Goal: Task Accomplishment & Management: Use online tool/utility

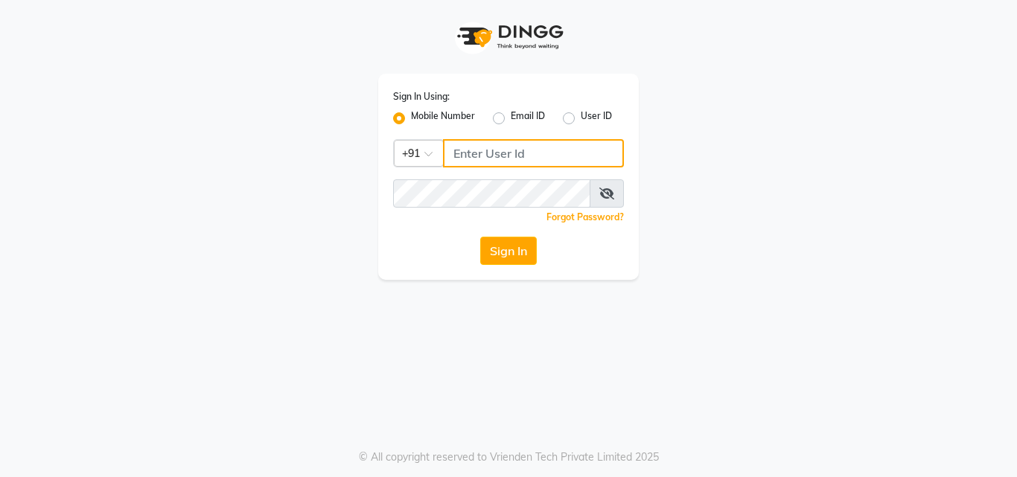
click at [450, 158] on input "Username" at bounding box center [533, 153] width 181 height 28
type input "9920530407"
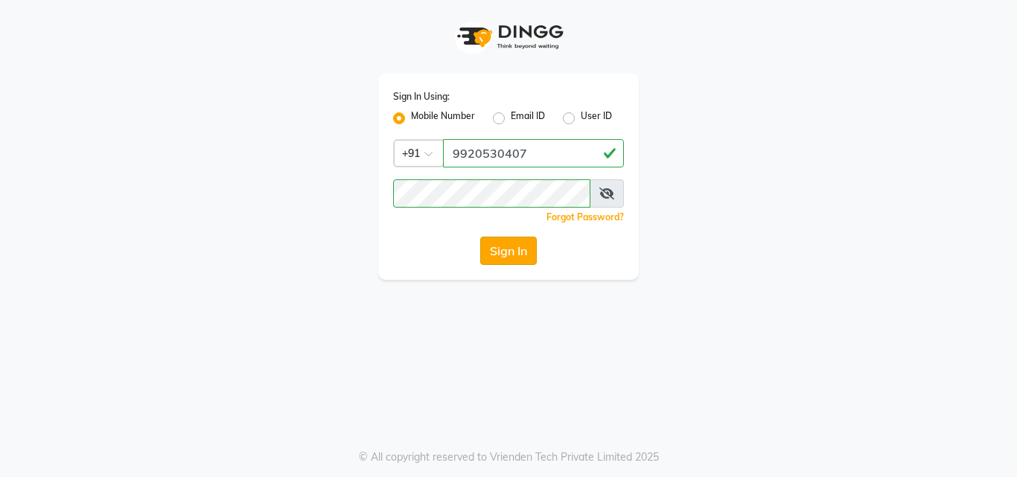
click at [511, 251] on button "Sign In" at bounding box center [508, 251] width 57 height 28
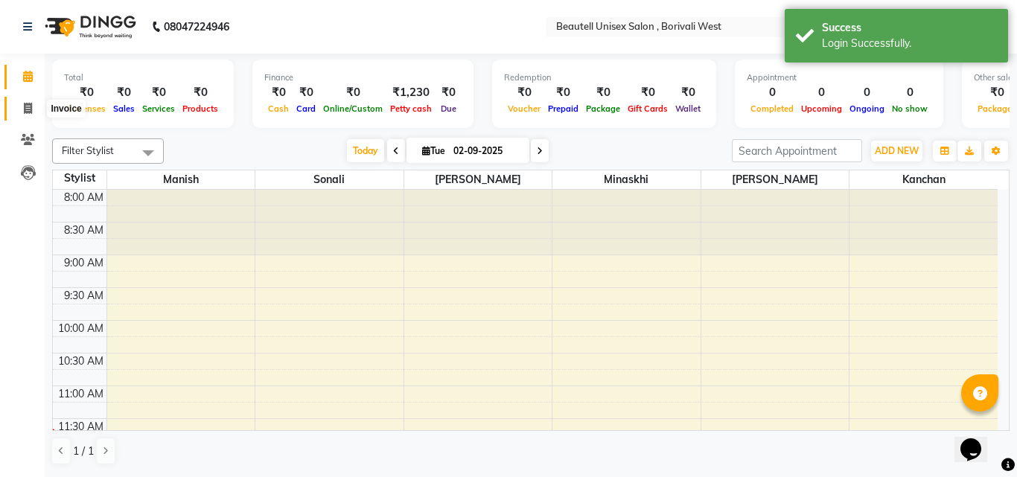
click at [28, 109] on icon at bounding box center [28, 108] width 8 height 11
select select "service"
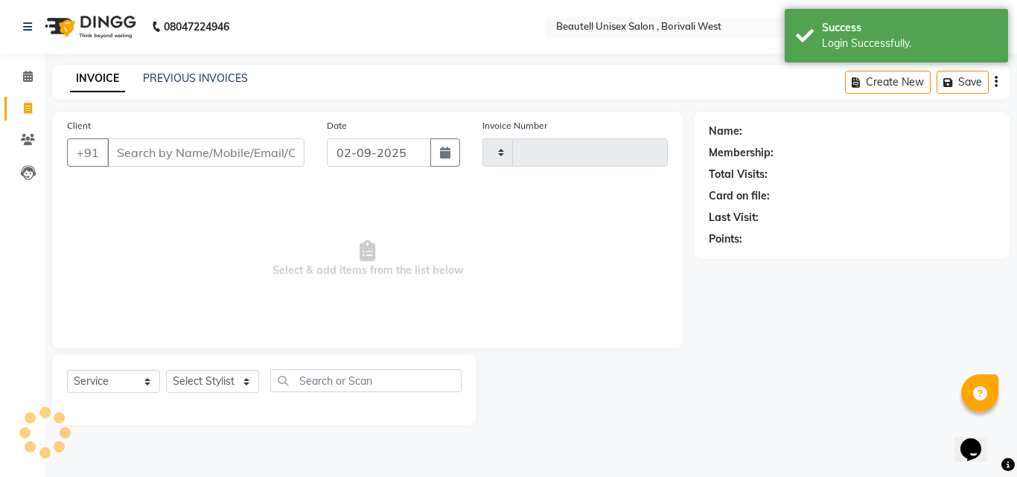
type input "1116"
select select "7692"
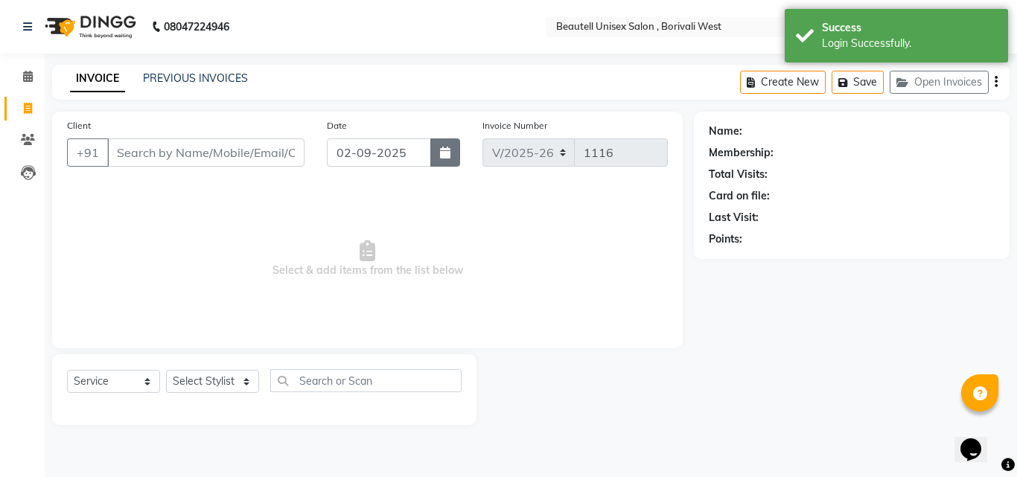
click at [436, 156] on button "button" at bounding box center [445, 152] width 30 height 28
select select "9"
select select "2025"
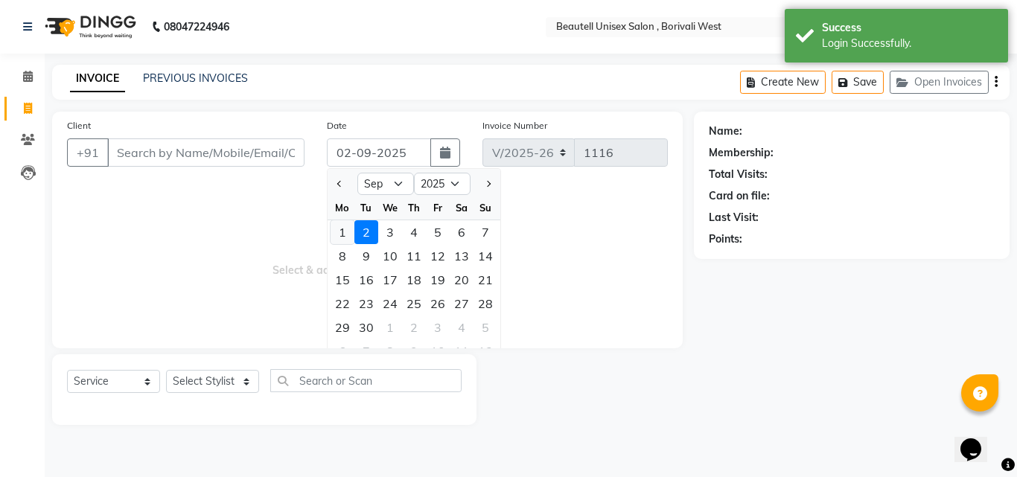
click at [343, 235] on div "1" at bounding box center [342, 232] width 24 height 24
type input "[DATE]"
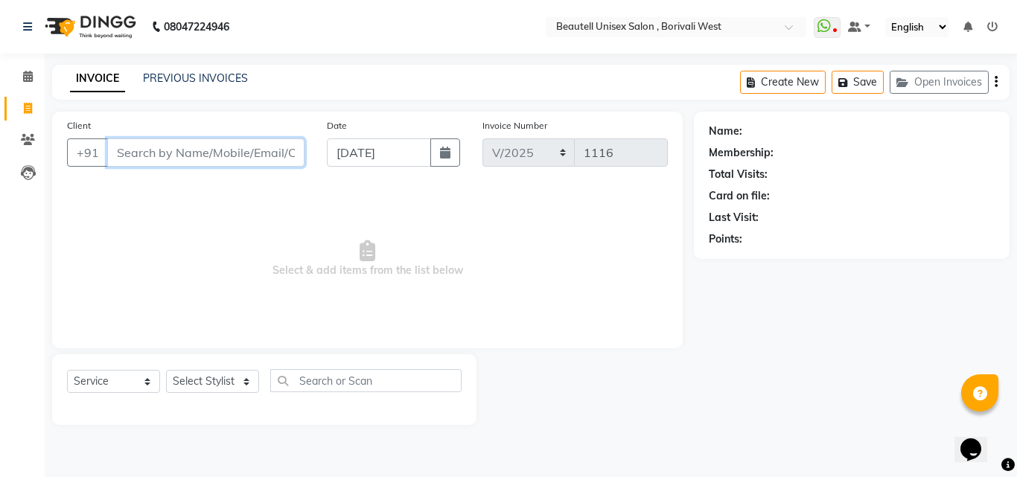
click at [120, 151] on input "Client" at bounding box center [205, 152] width 197 height 28
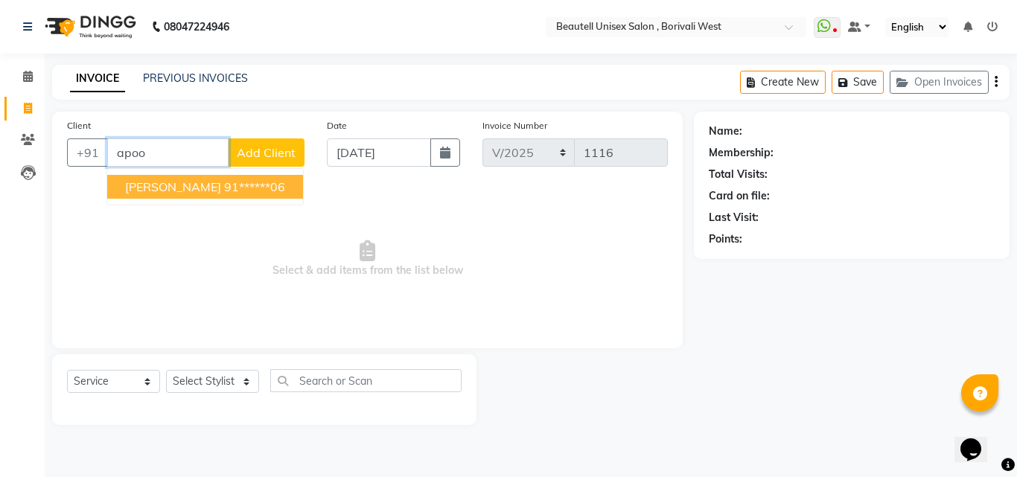
click at [224, 188] on ngb-highlight "91******06" at bounding box center [254, 186] width 61 height 15
type input "91******06"
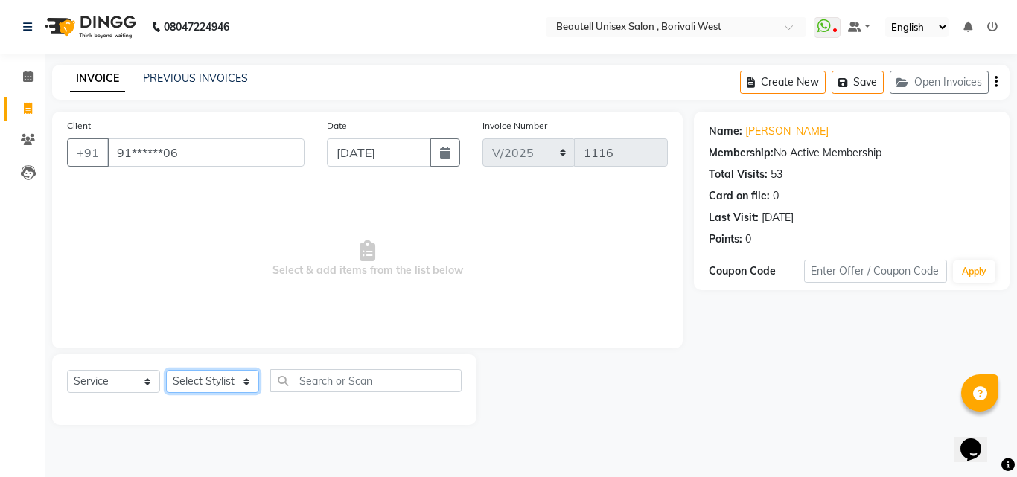
click at [246, 379] on select "Select Stylist [PERSON_NAME] [PERSON_NAME] [PERSON_NAME] [PERSON_NAME]" at bounding box center [212, 381] width 93 height 23
select select "68639"
click at [166, 370] on select "Select Stylist [PERSON_NAME] [PERSON_NAME] [PERSON_NAME] [PERSON_NAME]" at bounding box center [212, 381] width 93 height 23
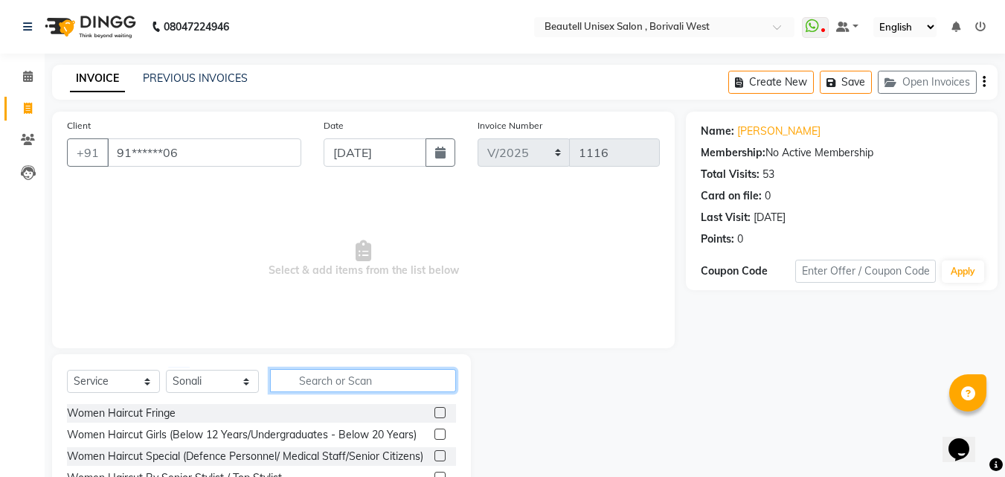
click at [301, 383] on input "text" at bounding box center [363, 380] width 186 height 23
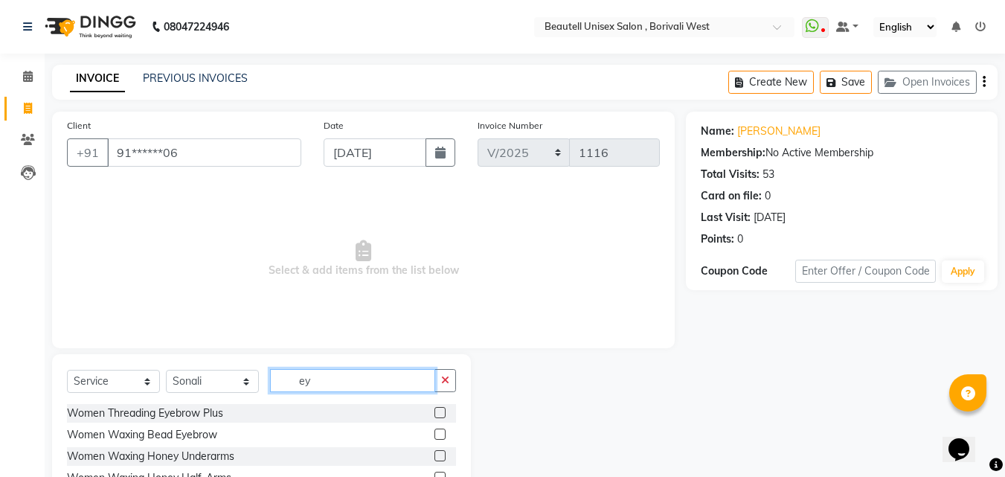
type input "e"
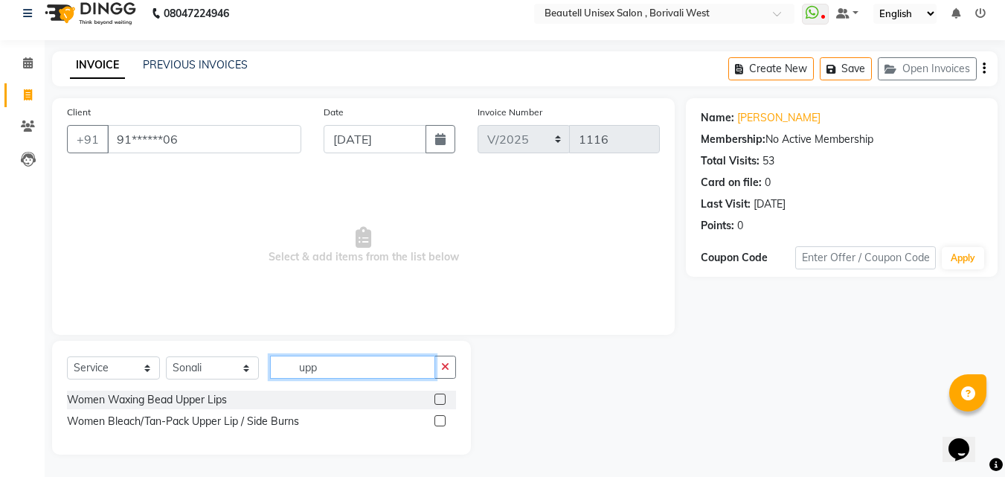
scroll to position [13, 0]
type input "upp"
click at [440, 401] on label at bounding box center [440, 399] width 11 height 11
click at [440, 401] on input "checkbox" at bounding box center [440, 400] width 10 height 10
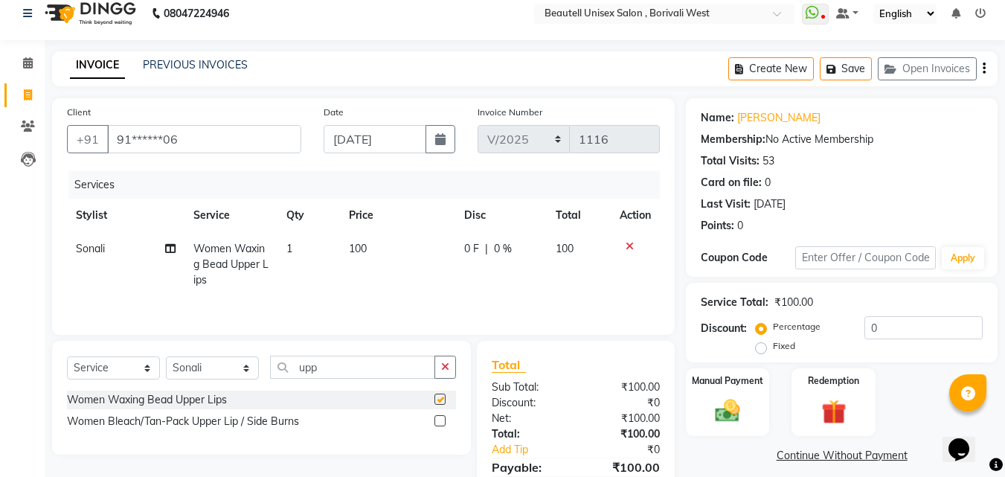
checkbox input "false"
click at [380, 234] on td "100" at bounding box center [397, 264] width 115 height 65
select select "68639"
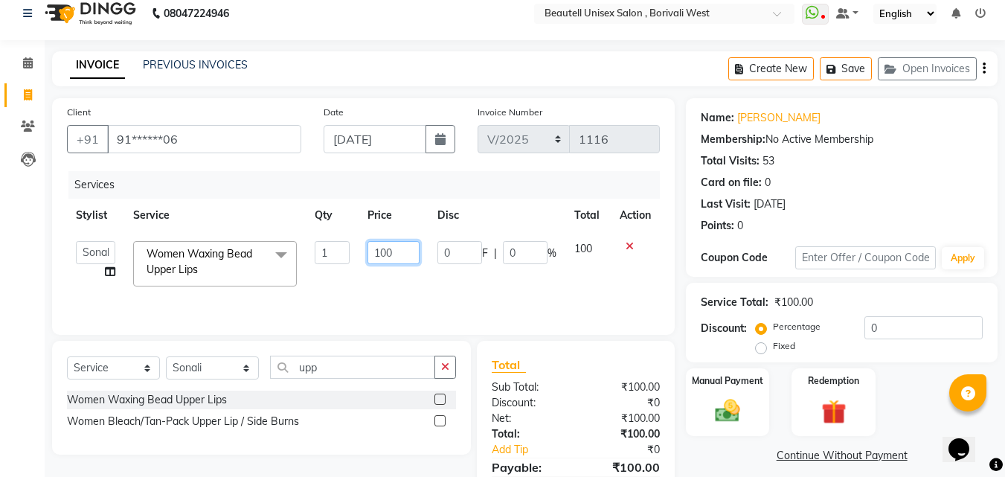
click at [402, 262] on input "100" at bounding box center [393, 252] width 51 height 23
type input "1"
type input "30"
click at [717, 405] on img at bounding box center [728, 411] width 42 height 30
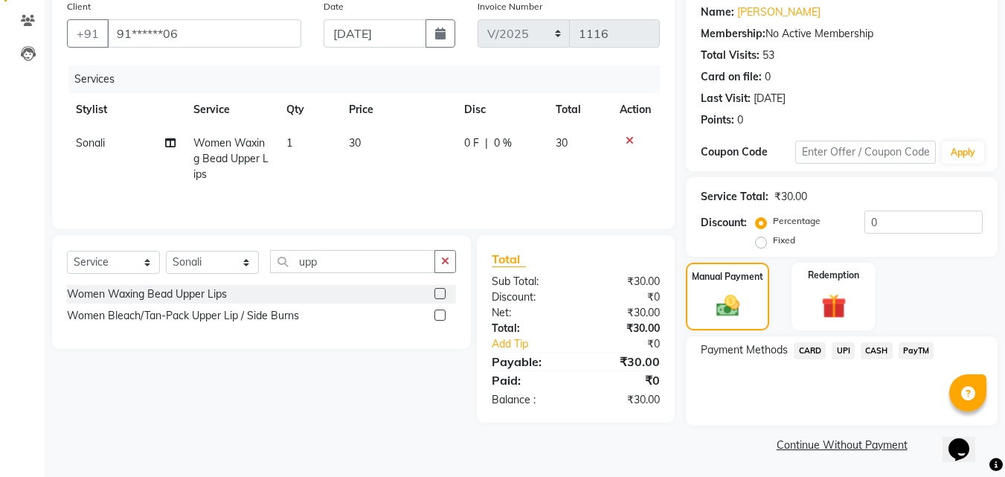
scroll to position [121, 0]
click at [877, 348] on span "CASH" at bounding box center [877, 349] width 32 height 17
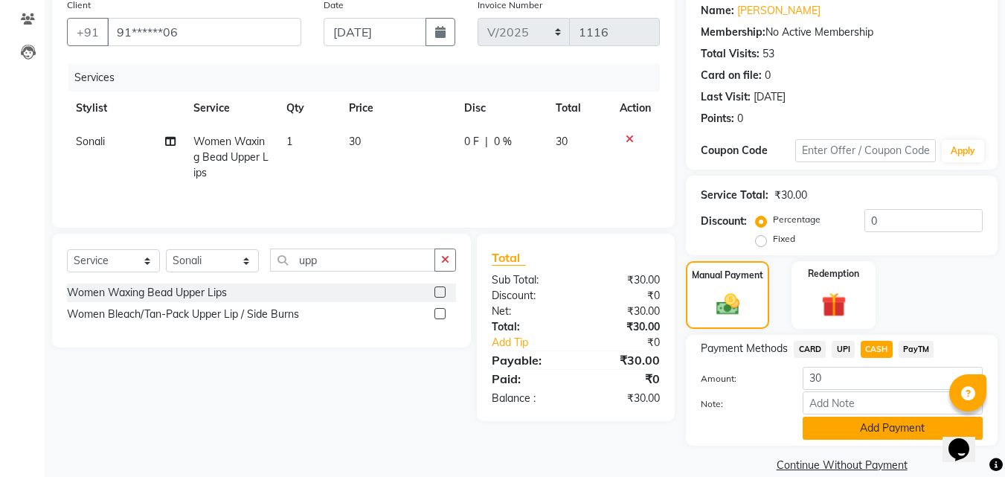
click at [876, 420] on button "Add Payment" at bounding box center [893, 428] width 180 height 23
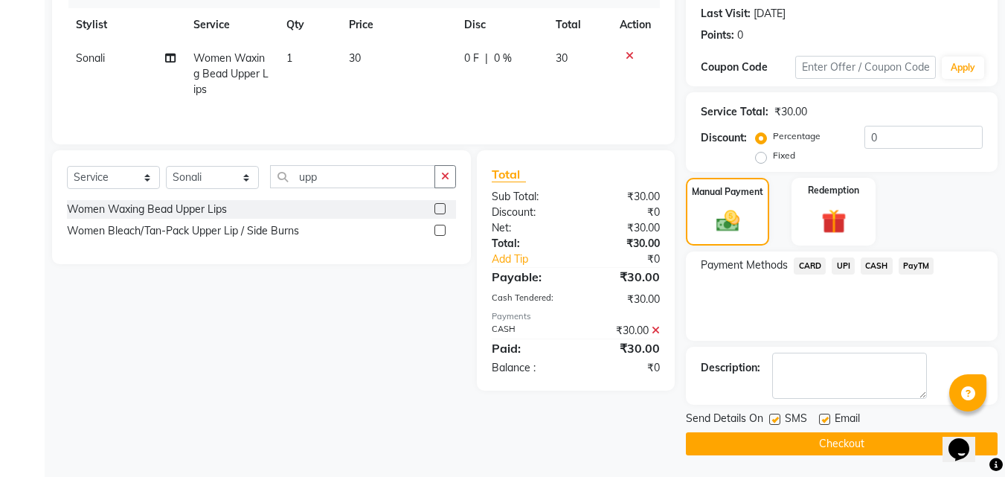
scroll to position [205, 0]
click at [773, 420] on label at bounding box center [774, 418] width 11 height 11
click at [773, 420] on input "checkbox" at bounding box center [774, 419] width 10 height 10
checkbox input "false"
click at [795, 443] on button "Checkout" at bounding box center [842, 443] width 312 height 23
